Goal: Transaction & Acquisition: Purchase product/service

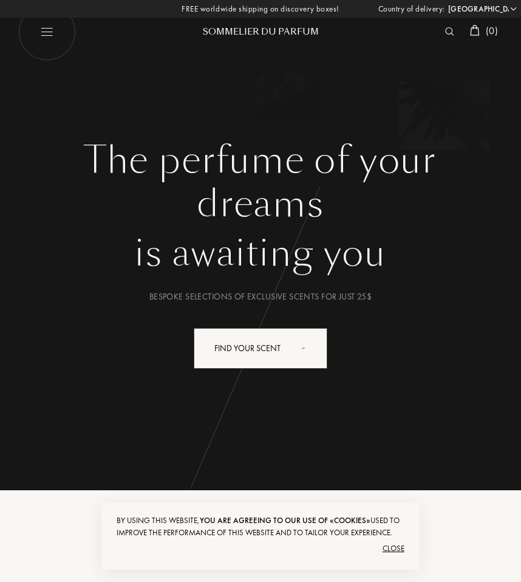
select select "US"
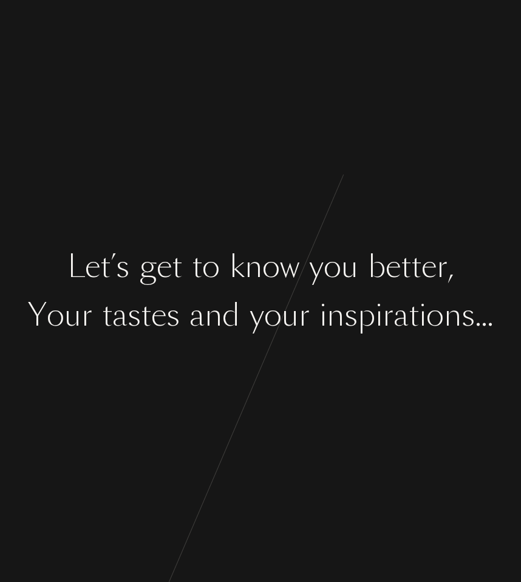
click at [304, 375] on div "L e t ’ s g e t t o k n o w y o u b e t t e r , Y o u r t a s t e s a n d y o u…" at bounding box center [260, 291] width 521 height 582
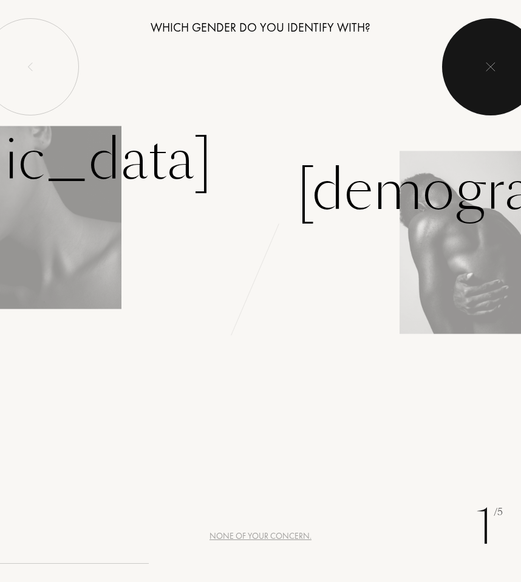
click at [488, 64] on img at bounding box center [491, 67] width 10 height 10
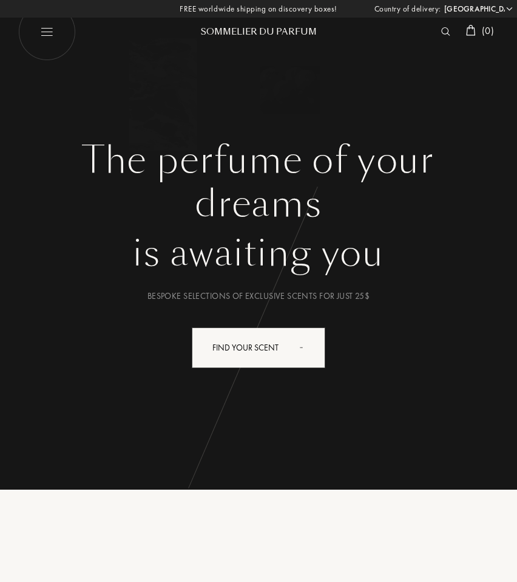
select select "US"
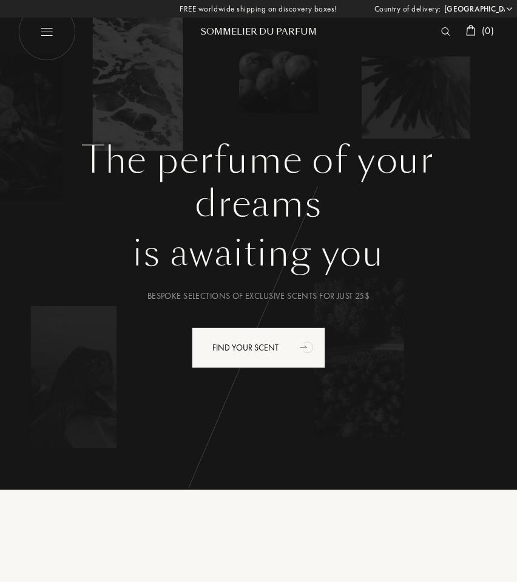
click at [32, 30] on img at bounding box center [47, 32] width 58 height 58
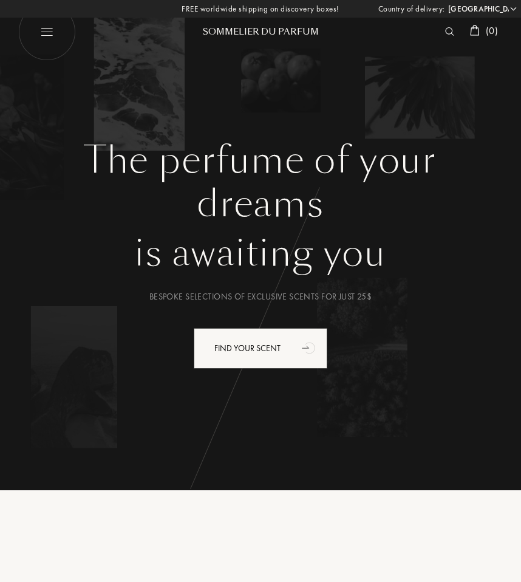
select select "US"
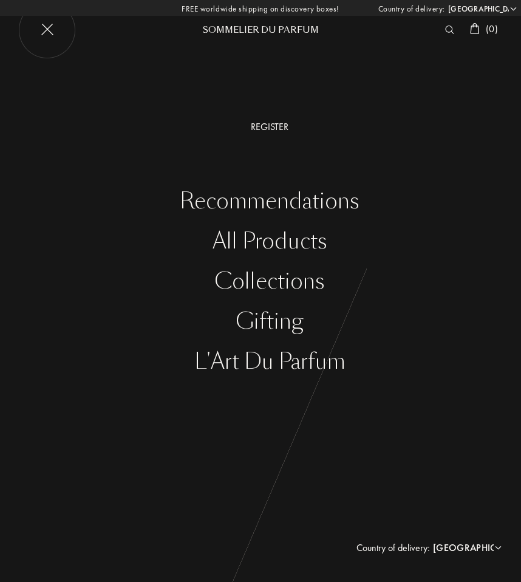
click at [257, 239] on div "All products" at bounding box center [269, 241] width 503 height 25
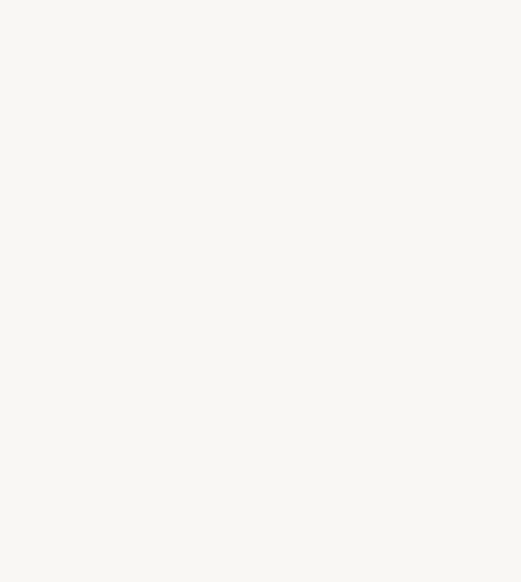
select select "US"
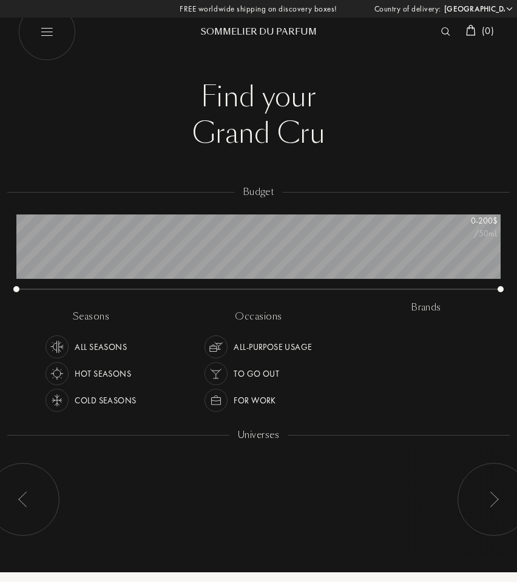
scroll to position [73, 485]
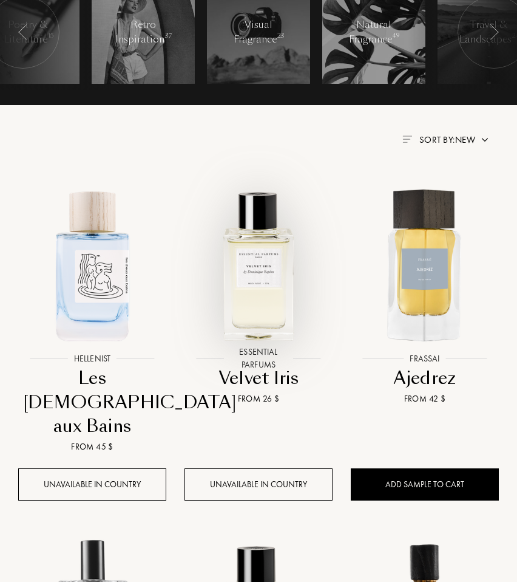
scroll to position [539, 0]
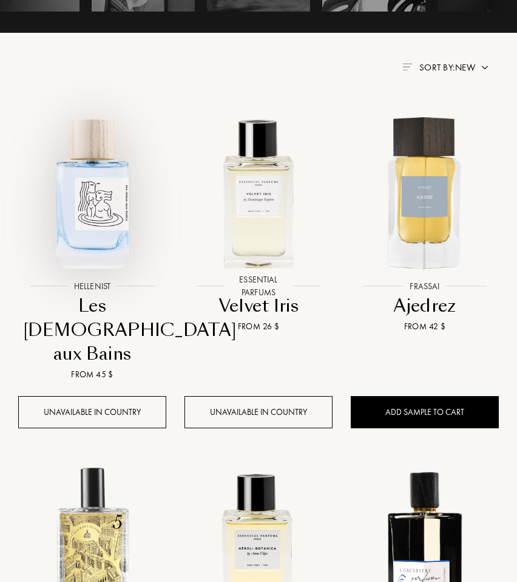
click at [99, 208] on img at bounding box center [92, 192] width 166 height 166
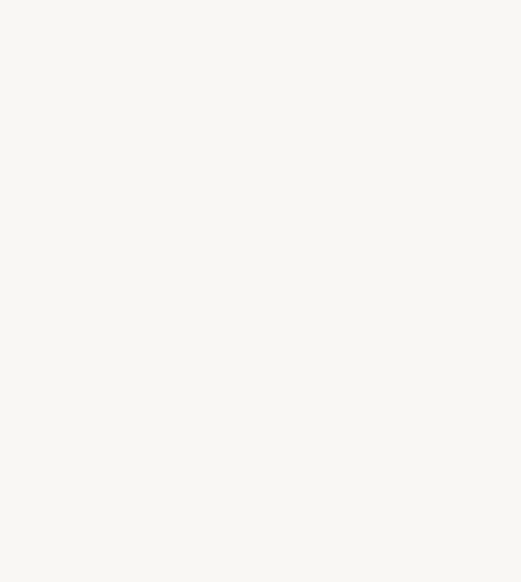
select select "US"
